Goal: Task Accomplishment & Management: Use online tool/utility

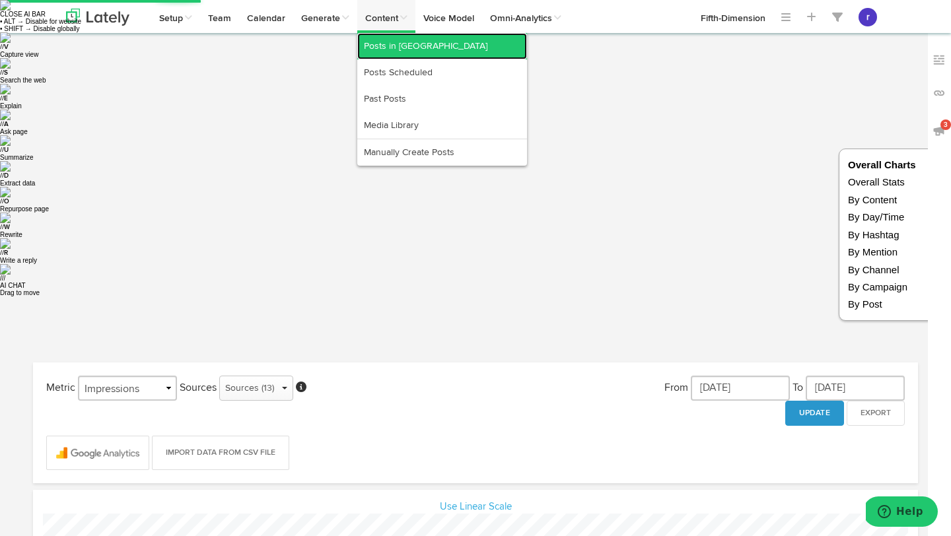
click at [387, 58] on link "Posts in [GEOGRAPHIC_DATA]" at bounding box center [442, 46] width 170 height 26
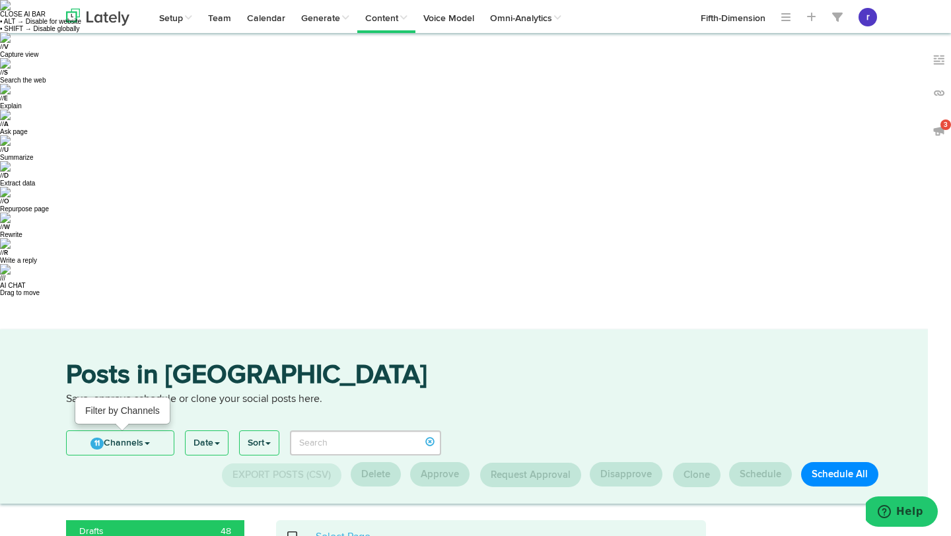
click at [162, 431] on link "11 Channels" at bounding box center [120, 443] width 107 height 24
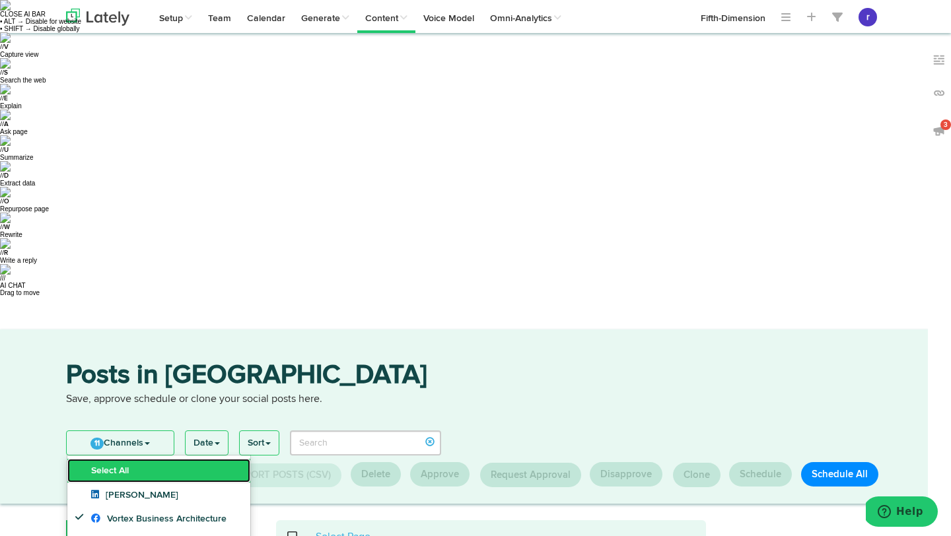
click at [151, 459] on link "Select All" at bounding box center [158, 471] width 183 height 24
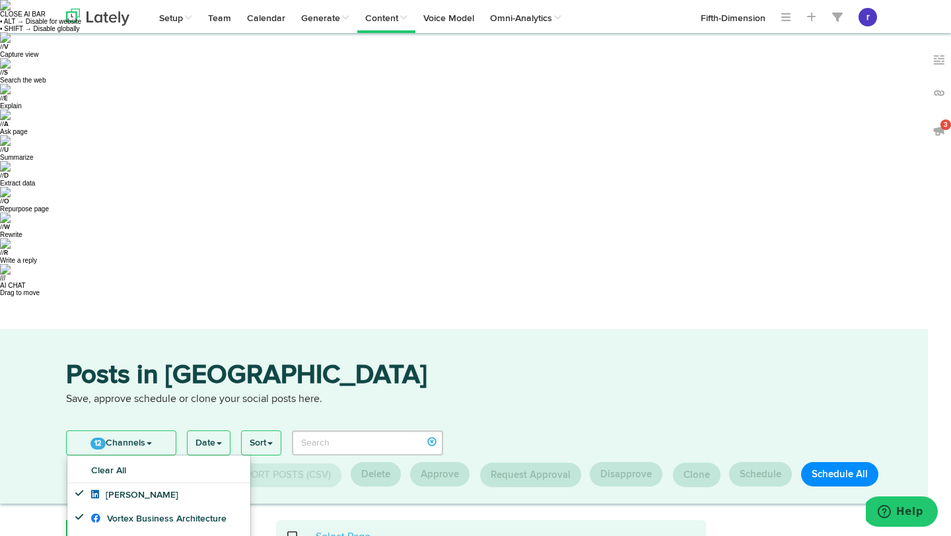
click at [297, 392] on p "Save, approve schedule or clone your social posts here." at bounding box center [475, 399] width 819 height 15
click at [157, 431] on link "12 Channels" at bounding box center [121, 443] width 109 height 24
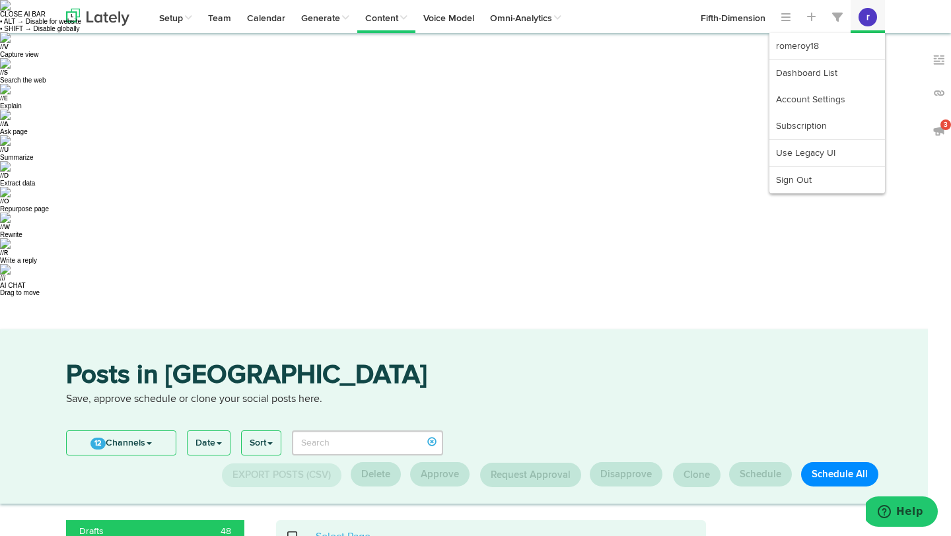
click at [878, 21] on avatar "r" at bounding box center [868, 17] width 34 height 32
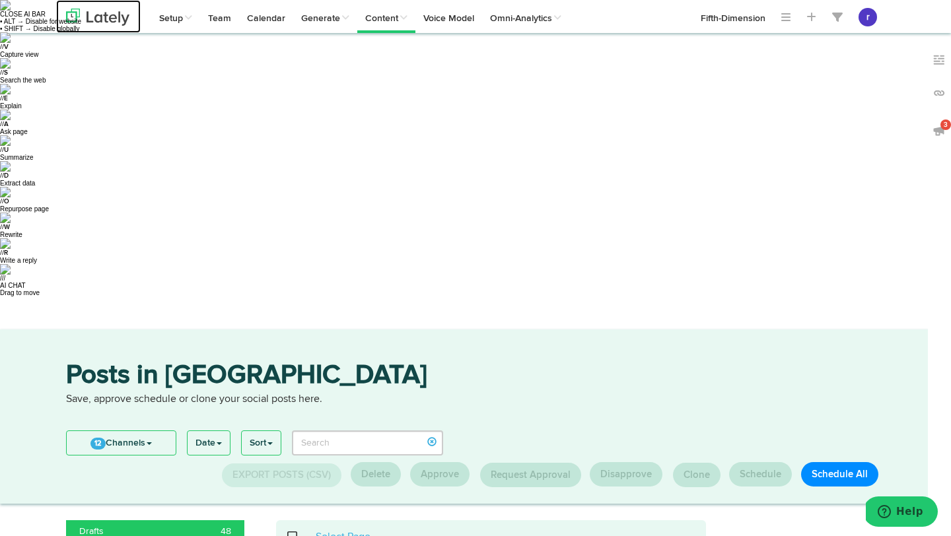
click at [127, 13] on img at bounding box center [97, 17] width 63 height 17
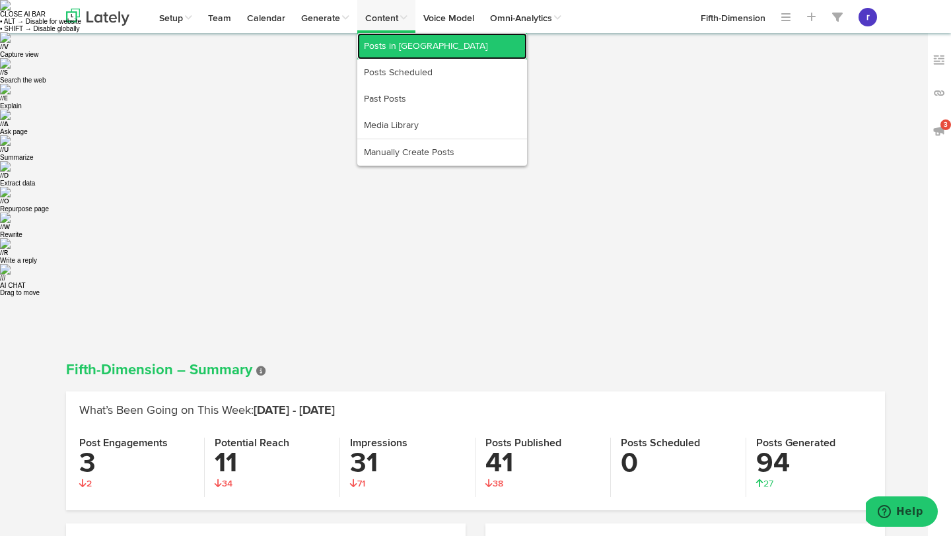
click at [388, 51] on link "Posts in [GEOGRAPHIC_DATA]" at bounding box center [442, 46] width 170 height 26
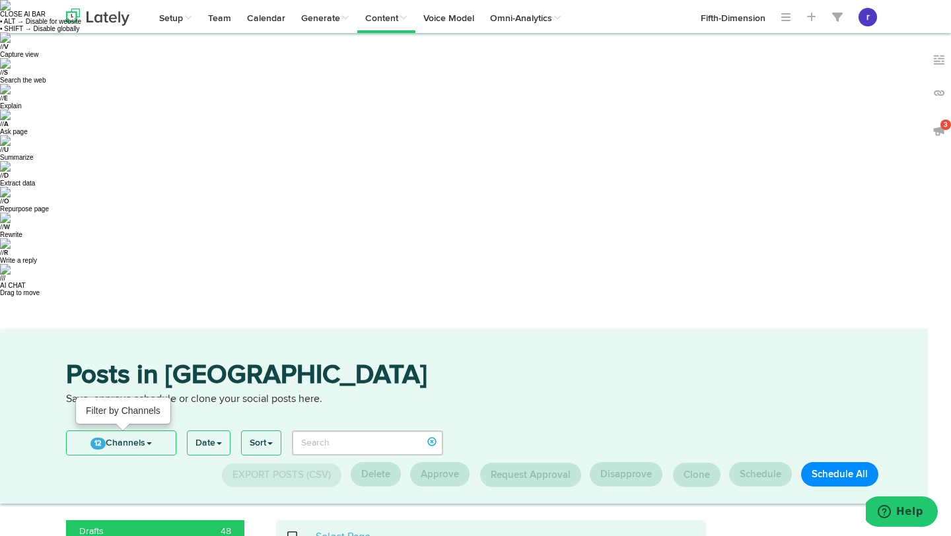
click at [172, 431] on link "12 Channels" at bounding box center [121, 443] width 109 height 24
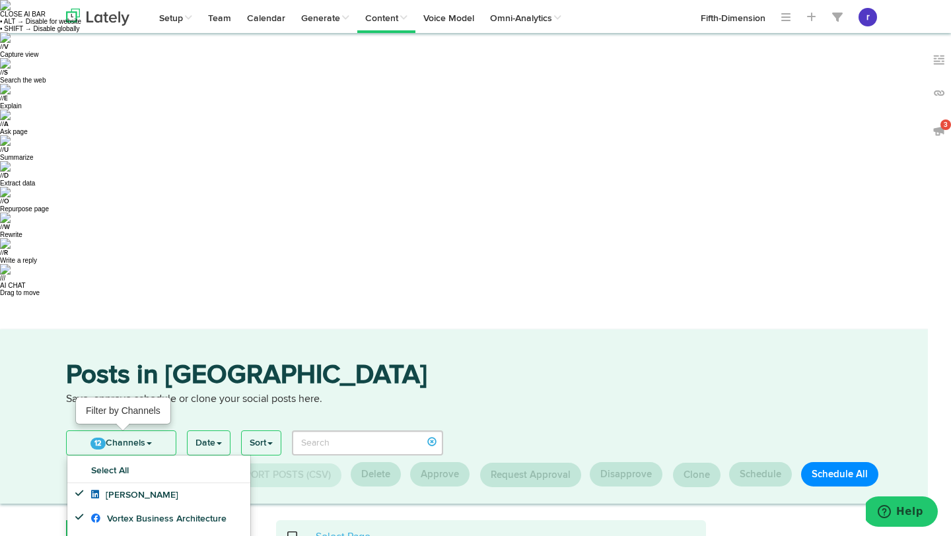
click at [171, 431] on link "12 Channels" at bounding box center [121, 443] width 109 height 24
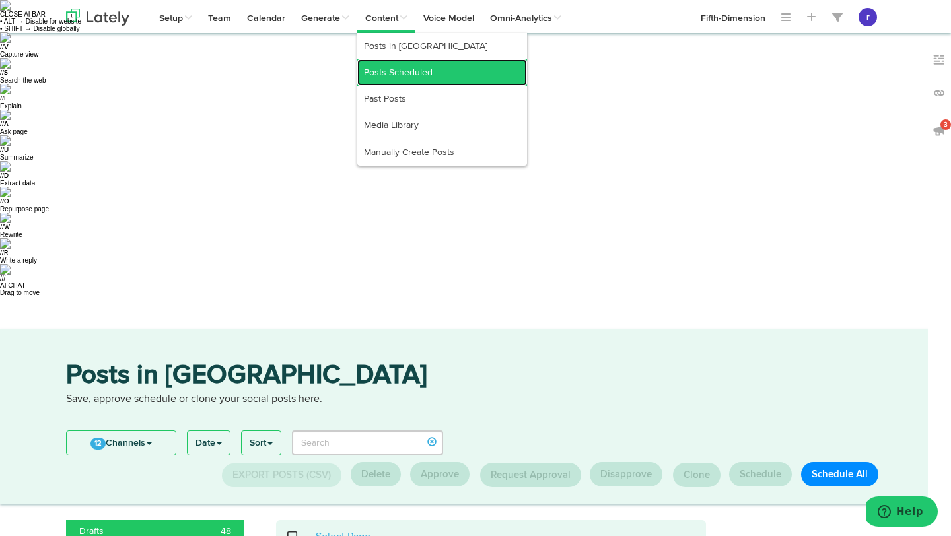
click at [398, 75] on link "Posts Scheduled" at bounding box center [442, 72] width 170 height 26
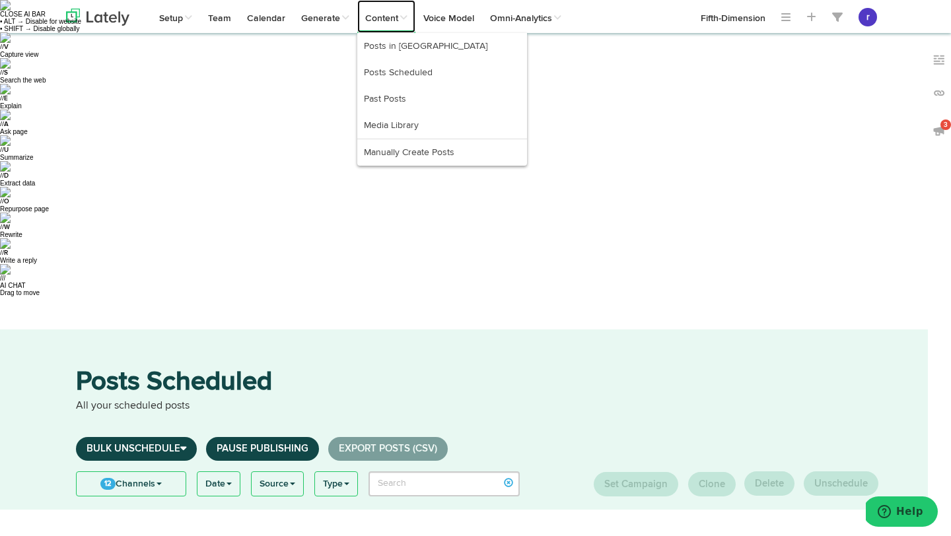
click at [378, 16] on link "Content" at bounding box center [386, 16] width 58 height 33
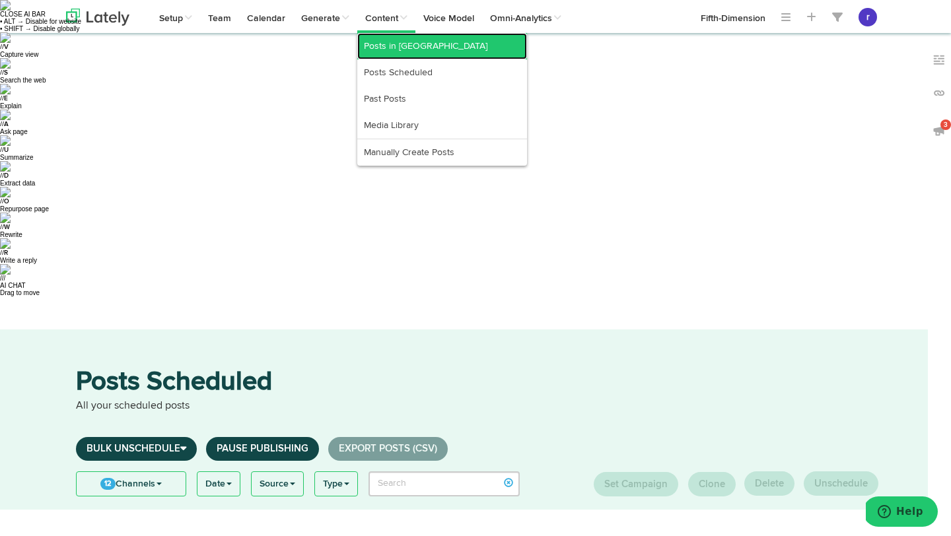
click at [376, 50] on link "Posts in [GEOGRAPHIC_DATA]" at bounding box center [442, 46] width 170 height 26
